Goal: Task Accomplishment & Management: Manage account settings

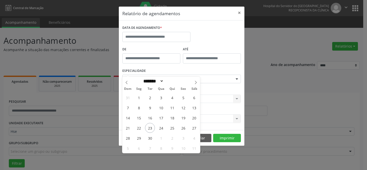
select select "*"
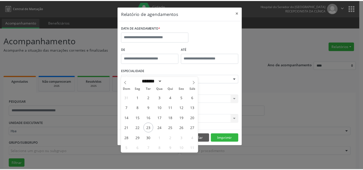
scroll to position [34, 0]
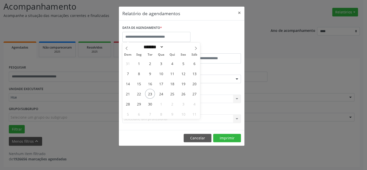
click at [149, 103] on span "30" at bounding box center [150, 104] width 10 height 10
type input "**********"
click at [149, 103] on span "30" at bounding box center [150, 104] width 10 height 10
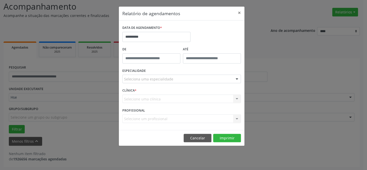
click at [148, 95] on div "Selecione uma clínica Nenhum resultado encontrado para: " " Não há nenhuma opçã…" at bounding box center [181, 98] width 119 height 9
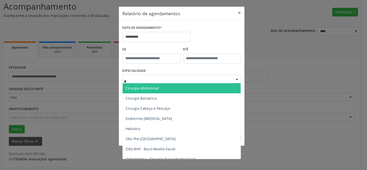
type input "**"
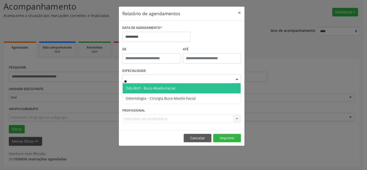
click at [149, 89] on span "Odo.Bmf - Buco-Maxilo-Facial" at bounding box center [151, 88] width 50 height 5
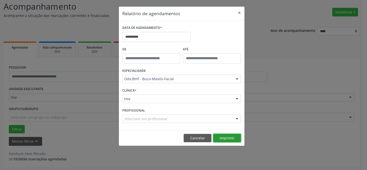
click at [224, 137] on button "Imprimir" at bounding box center [227, 137] width 28 height 9
click at [168, 36] on input "**********" at bounding box center [156, 37] width 68 height 10
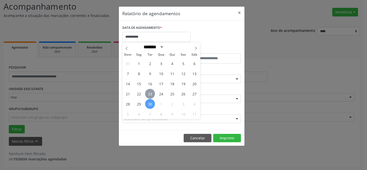
click at [149, 94] on span "23" at bounding box center [150, 94] width 10 height 10
type input "**********"
click at [149, 94] on span "23" at bounding box center [150, 94] width 10 height 10
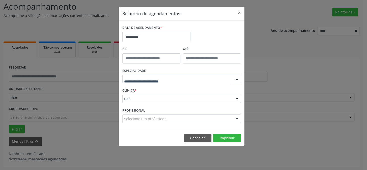
click at [159, 74] on div at bounding box center [181, 78] width 119 height 9
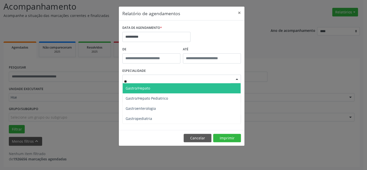
type input "***"
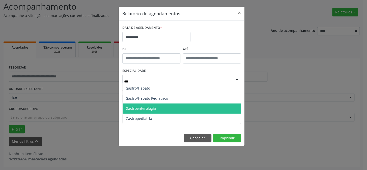
click at [154, 111] on span "Gastroenterologia" at bounding box center [182, 108] width 118 height 10
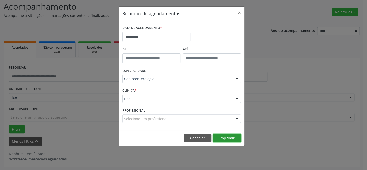
click at [227, 136] on button "Imprimir" at bounding box center [227, 137] width 28 height 9
click at [195, 134] on button "Cancelar" at bounding box center [198, 137] width 28 height 9
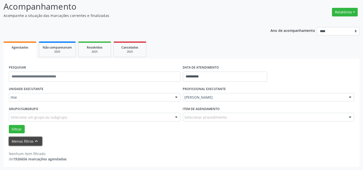
click at [27, 140] on button "Menos filtros keyboard_arrow_up" at bounding box center [25, 141] width 33 height 9
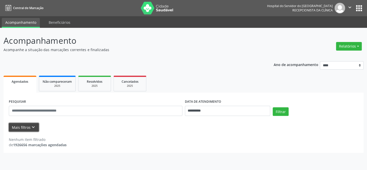
click at [20, 125] on button "Mais filtros keyboard_arrow_down" at bounding box center [24, 127] width 30 height 9
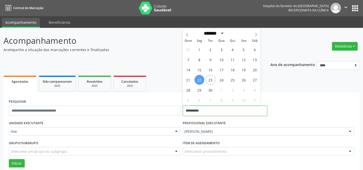
click at [215, 110] on input "**********" at bounding box center [225, 110] width 85 height 10
click at [211, 80] on span "23" at bounding box center [211, 80] width 10 height 10
type input "**********"
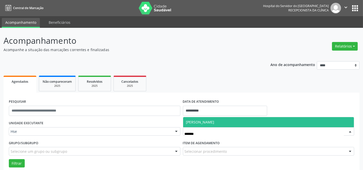
click at [211, 123] on span "[PERSON_NAME]" at bounding box center [200, 121] width 28 height 5
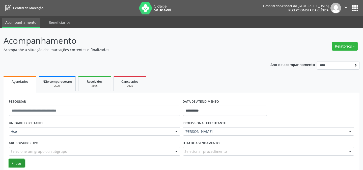
click at [10, 162] on button "Filtrar" at bounding box center [17, 163] width 16 height 9
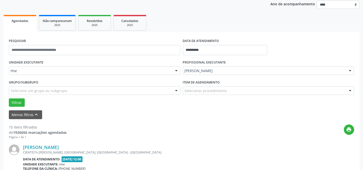
scroll to position [69, 0]
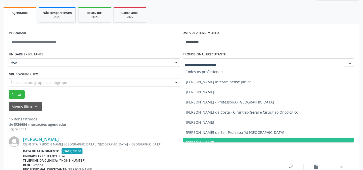
click at [197, 59] on div at bounding box center [269, 62] width 172 height 9
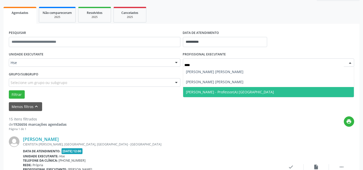
type input "*****"
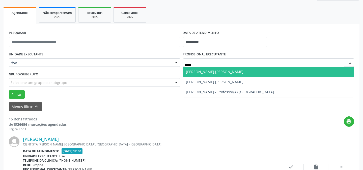
click at [201, 69] on span "[PERSON_NAME] [PERSON_NAME]" at bounding box center [215, 71] width 58 height 5
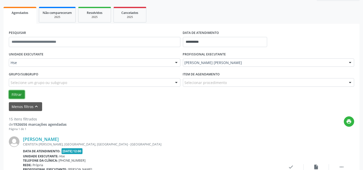
click at [22, 91] on button "Filtrar" at bounding box center [17, 94] width 16 height 9
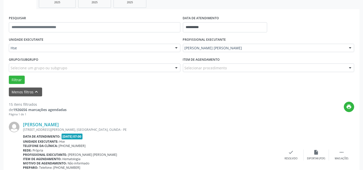
scroll to position [92, 0]
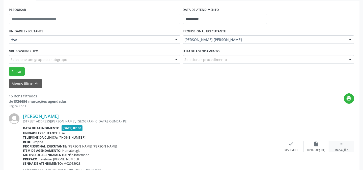
click at [339, 146] on icon "" at bounding box center [342, 144] width 6 height 6
click at [315, 146] on icon "alarm_off" at bounding box center [317, 144] width 6 height 6
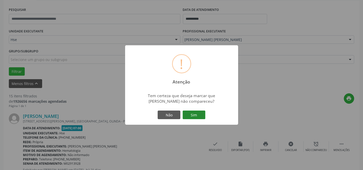
click at [199, 118] on button "Sim" at bounding box center [194, 114] width 23 height 9
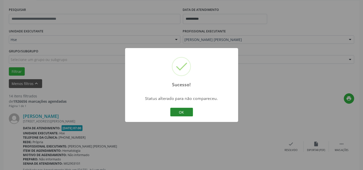
click at [176, 109] on button "OK" at bounding box center [181, 111] width 23 height 9
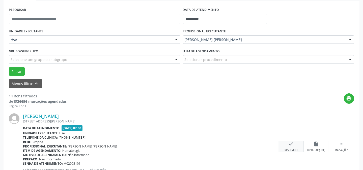
click at [293, 141] on icon "check" at bounding box center [291, 144] width 6 height 6
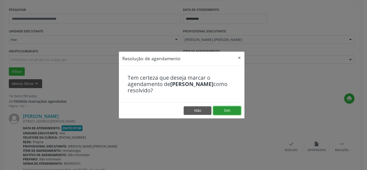
click at [223, 113] on button "Sim" at bounding box center [227, 110] width 28 height 9
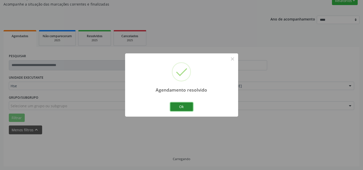
click at [179, 105] on button "Ok" at bounding box center [181, 106] width 23 height 9
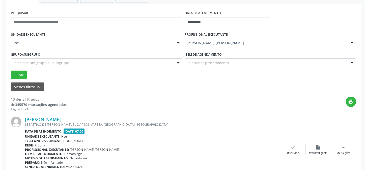
scroll to position [96, 0]
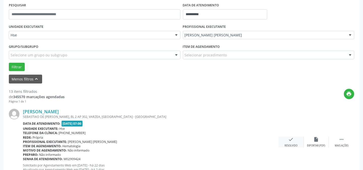
click at [292, 139] on icon "check" at bounding box center [291, 139] width 6 height 6
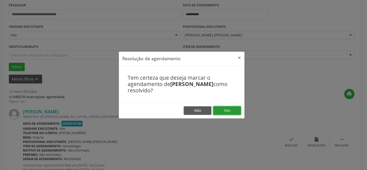
click at [222, 110] on button "Sim" at bounding box center [227, 110] width 28 height 9
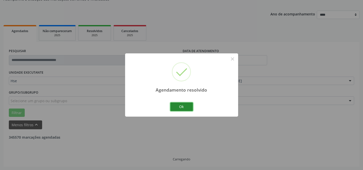
click at [189, 107] on button "Ok" at bounding box center [181, 106] width 23 height 9
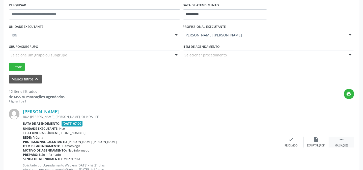
click at [342, 137] on icon "" at bounding box center [342, 139] width 6 height 6
click at [316, 143] on div "alarm_off Não compareceu" at bounding box center [316, 141] width 25 height 11
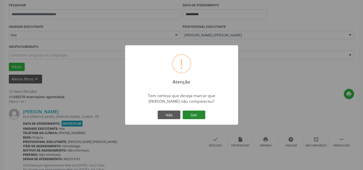
click at [202, 115] on button "Sim" at bounding box center [194, 114] width 23 height 9
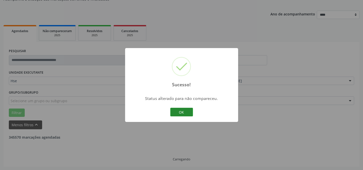
click at [174, 110] on button "OK" at bounding box center [181, 111] width 23 height 9
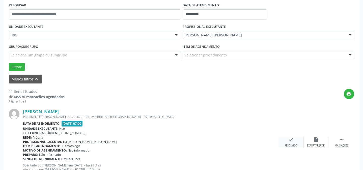
click at [291, 140] on icon "check" at bounding box center [291, 139] width 6 height 6
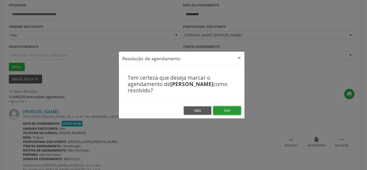
click at [232, 113] on button "Sim" at bounding box center [227, 110] width 28 height 9
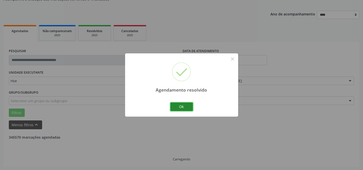
click at [182, 108] on button "Ok" at bounding box center [181, 106] width 23 height 9
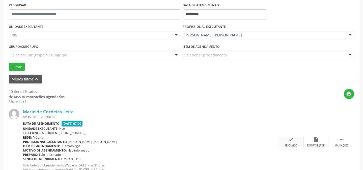
click at [285, 144] on div "Resolvido" at bounding box center [291, 146] width 13 height 4
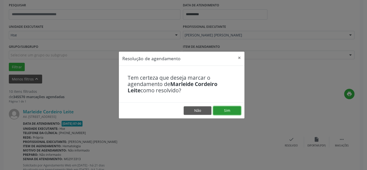
click at [227, 112] on button "Sim" at bounding box center [227, 110] width 28 height 9
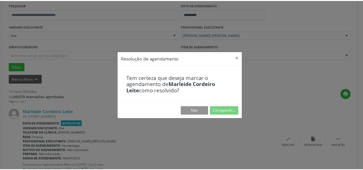
scroll to position [45, 0]
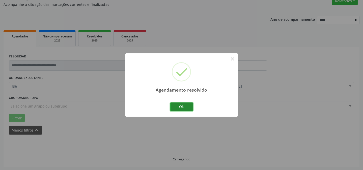
click at [183, 106] on button "Ok" at bounding box center [181, 106] width 23 height 9
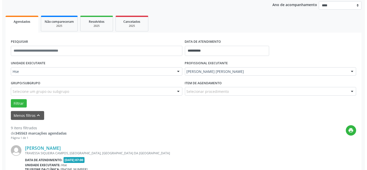
scroll to position [68, 0]
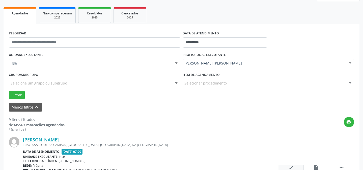
click at [293, 165] on icon "check" at bounding box center [291, 167] width 6 height 6
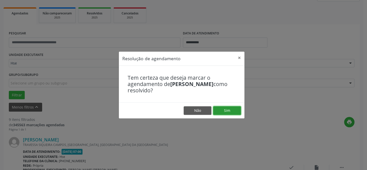
click at [236, 112] on button "Sim" at bounding box center [227, 110] width 28 height 9
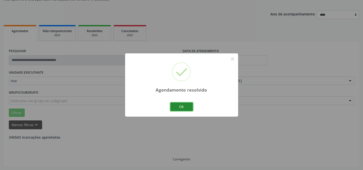
click at [183, 106] on button "Ok" at bounding box center [181, 106] width 23 height 9
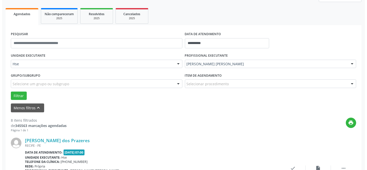
scroll to position [96, 0]
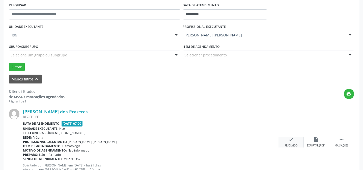
click at [288, 139] on div "check Resolvido" at bounding box center [291, 141] width 25 height 11
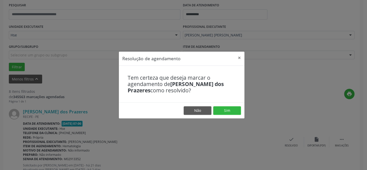
click at [231, 105] on footer "Não Sim" at bounding box center [182, 110] width 126 height 16
click at [230, 108] on button "Sim" at bounding box center [227, 110] width 28 height 9
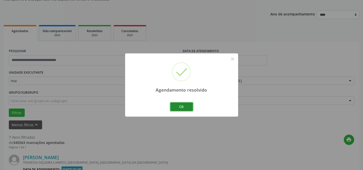
click at [173, 104] on button "Ok" at bounding box center [181, 106] width 23 height 9
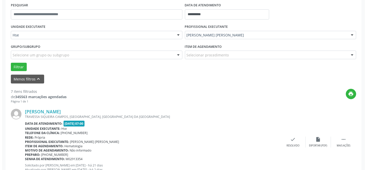
scroll to position [119, 0]
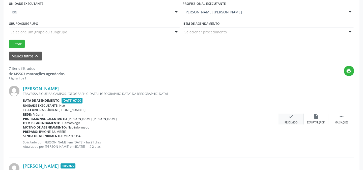
click at [289, 116] on icon "check" at bounding box center [291, 116] width 6 height 6
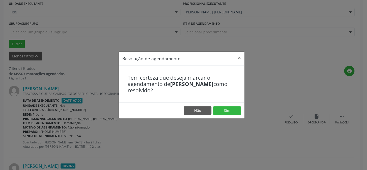
click at [231, 115] on footer "Não Sim" at bounding box center [182, 110] width 126 height 16
click at [230, 111] on button "Sim" at bounding box center [227, 110] width 28 height 9
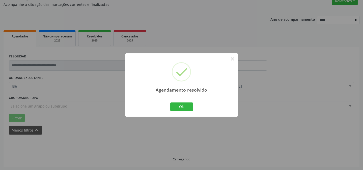
scroll to position [50, 0]
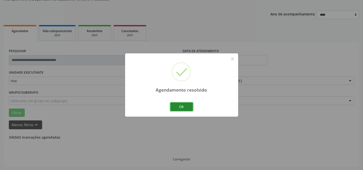
click at [182, 109] on button "Ok" at bounding box center [181, 106] width 23 height 9
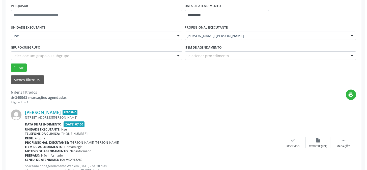
scroll to position [96, 0]
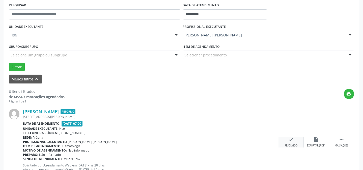
click at [283, 139] on div "check Resolvido" at bounding box center [291, 141] width 25 height 11
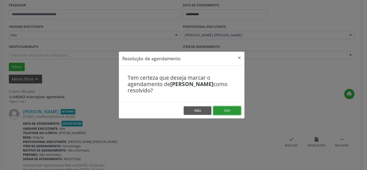
click at [220, 111] on button "Sim" at bounding box center [227, 110] width 28 height 9
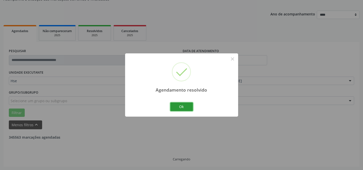
drag, startPoint x: 187, startPoint y: 109, endPoint x: 102, endPoint y: 121, distance: 85.8
click at [186, 109] on button "Ok" at bounding box center [181, 106] width 23 height 9
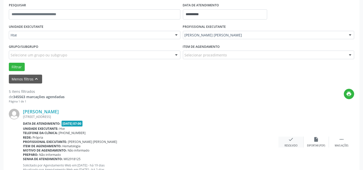
click at [288, 140] on div "check Resolvido" at bounding box center [291, 141] width 25 height 11
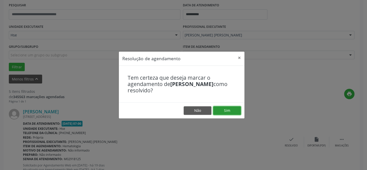
click at [228, 114] on button "Sim" at bounding box center [227, 110] width 28 height 9
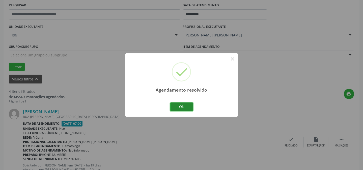
click at [186, 106] on button "Ok" at bounding box center [181, 106] width 23 height 9
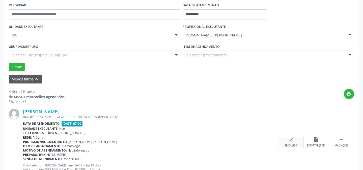
click at [284, 144] on div "check Resolvido" at bounding box center [291, 141] width 25 height 11
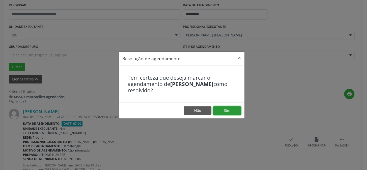
click at [231, 110] on button "Sim" at bounding box center [227, 110] width 28 height 9
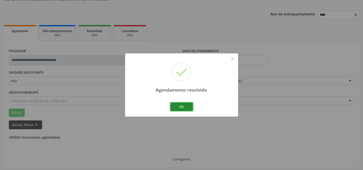
click at [189, 107] on button "Ok" at bounding box center [181, 106] width 23 height 9
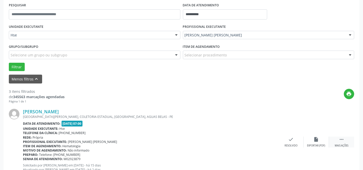
click at [347, 142] on div " Mais ações" at bounding box center [341, 141] width 25 height 11
click at [317, 136] on icon "alarm_off" at bounding box center [317, 139] width 6 height 6
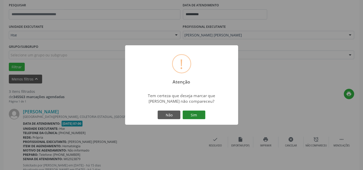
click at [195, 117] on button "Sim" at bounding box center [194, 114] width 23 height 9
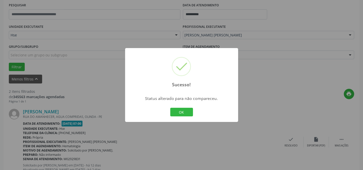
click at [167, 114] on div "Sucesso! × Status alterado para não compareceu. OK Cancel" at bounding box center [181, 85] width 113 height 74
click at [180, 113] on button "OK" at bounding box center [181, 111] width 23 height 9
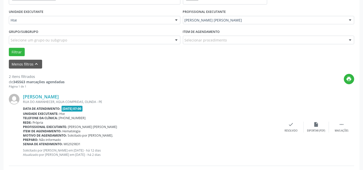
scroll to position [119, 0]
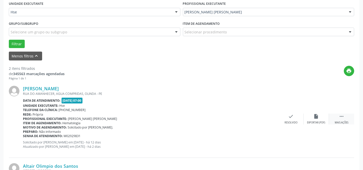
click at [344, 118] on div " Mais ações" at bounding box center [341, 118] width 25 height 11
click at [314, 113] on div "[PERSON_NAME] [GEOGRAPHIC_DATA], AGUA COMPRIDAS, OLINDA - PE Data de atendiment…" at bounding box center [181, 118] width 345 height 77
click at [320, 118] on div "alarm_off Não compareceu" at bounding box center [316, 118] width 25 height 11
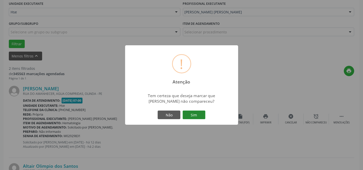
click at [201, 118] on button "Sim" at bounding box center [194, 114] width 23 height 9
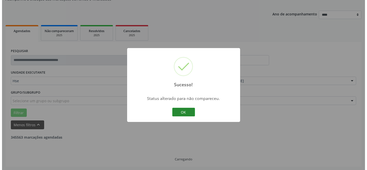
scroll to position [115, 0]
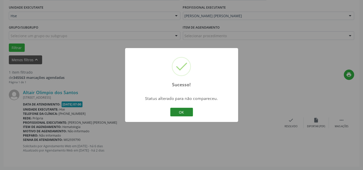
click at [172, 110] on button "OK" at bounding box center [181, 111] width 23 height 9
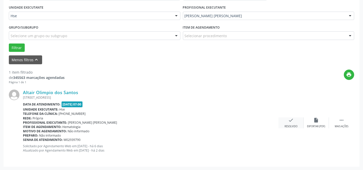
click at [287, 121] on div "check Resolvido" at bounding box center [291, 122] width 25 height 11
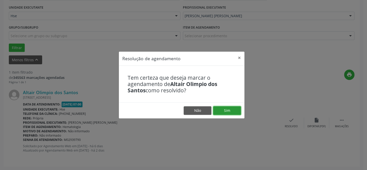
click at [225, 108] on button "Sim" at bounding box center [227, 110] width 28 height 9
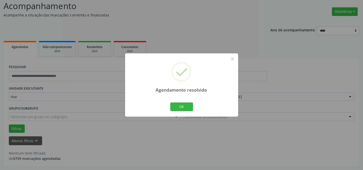
scroll to position [34, 0]
click at [192, 107] on button "Ok" at bounding box center [181, 106] width 23 height 9
